Goal: Task Accomplishment & Management: Use online tool/utility

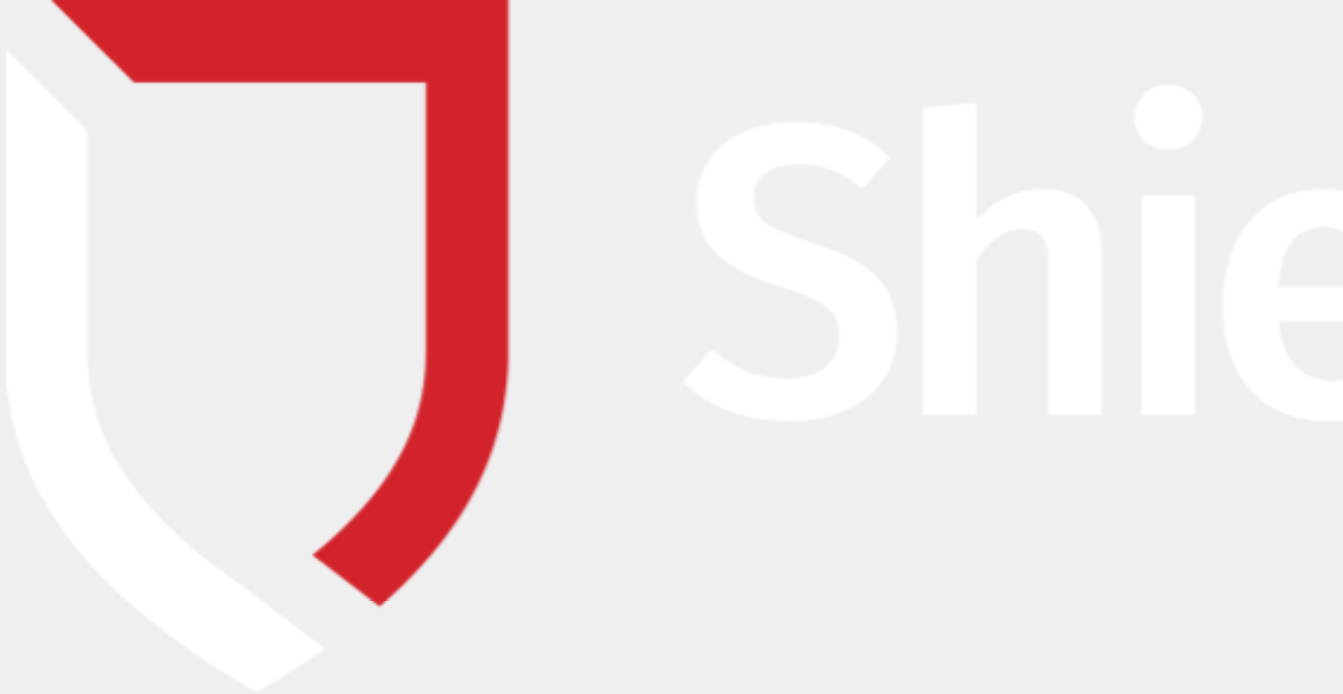
type input "[PERSON_NAME][EMAIL_ADDRESS][PERSON_NAME][DOMAIN_NAME]"
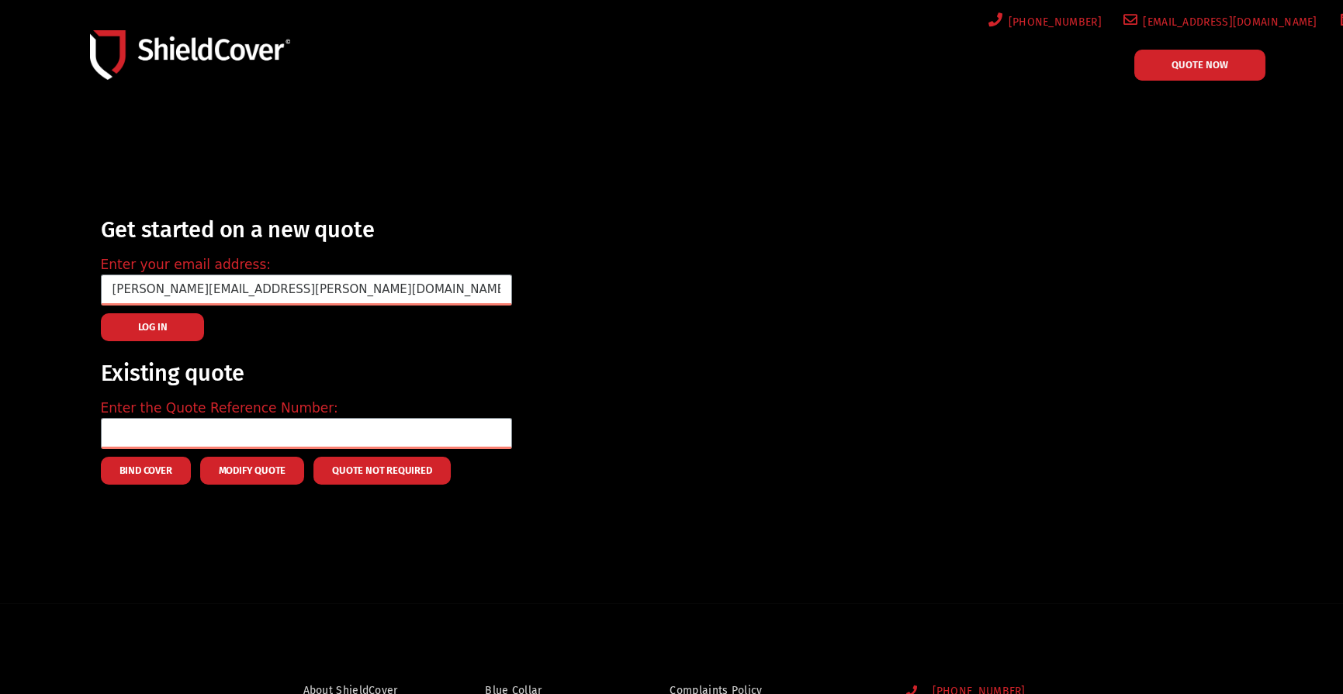
click at [161, 327] on span "LOG IN" at bounding box center [152, 327] width 29 height 3
